Goal: Navigation & Orientation: Find specific page/section

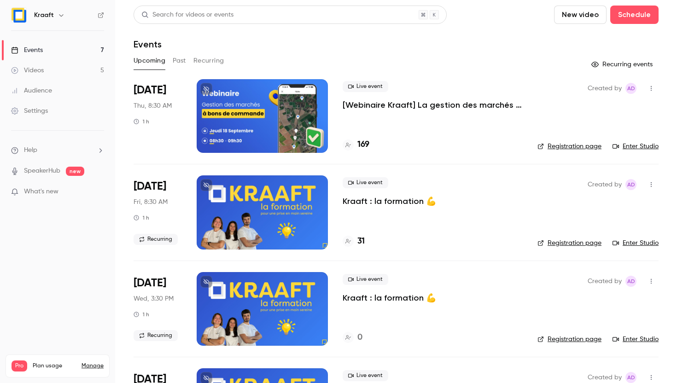
click at [363, 145] on h4 "169" at bounding box center [363, 145] width 12 height 12
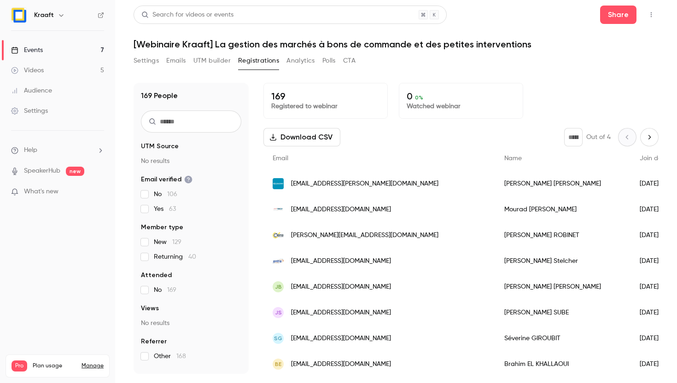
click at [47, 52] on link "Events 7" at bounding box center [57, 50] width 115 height 20
